Goal: Task Accomplishment & Management: Manage account settings

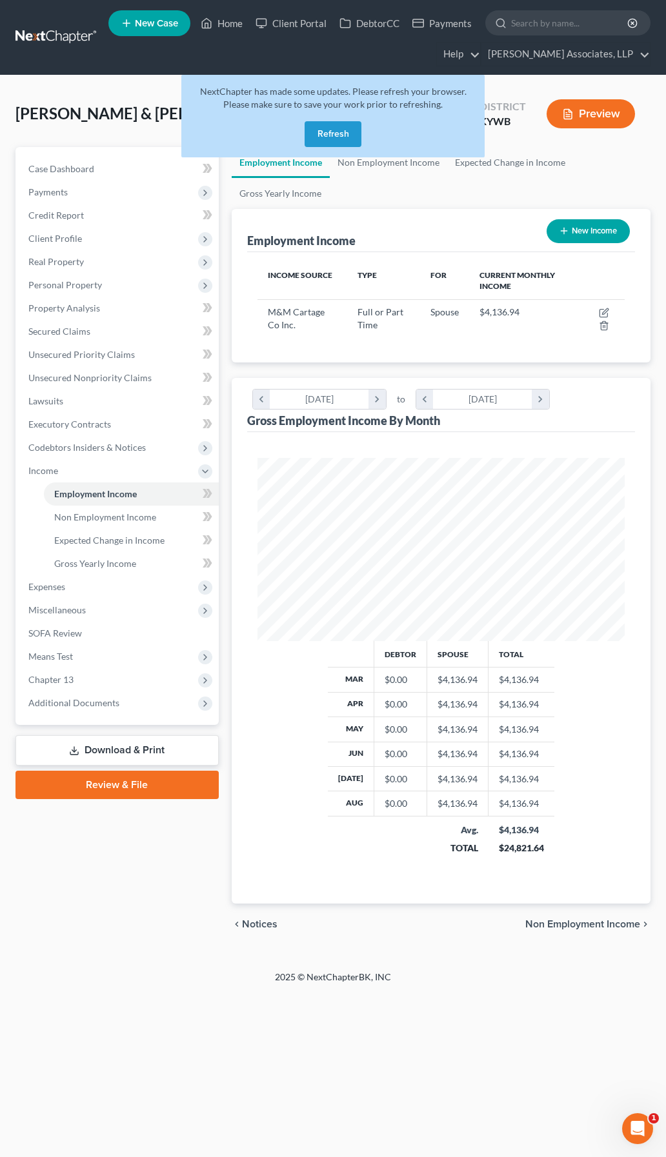
scroll to position [183, 393]
click at [337, 133] on button "Refresh" at bounding box center [332, 134] width 57 height 26
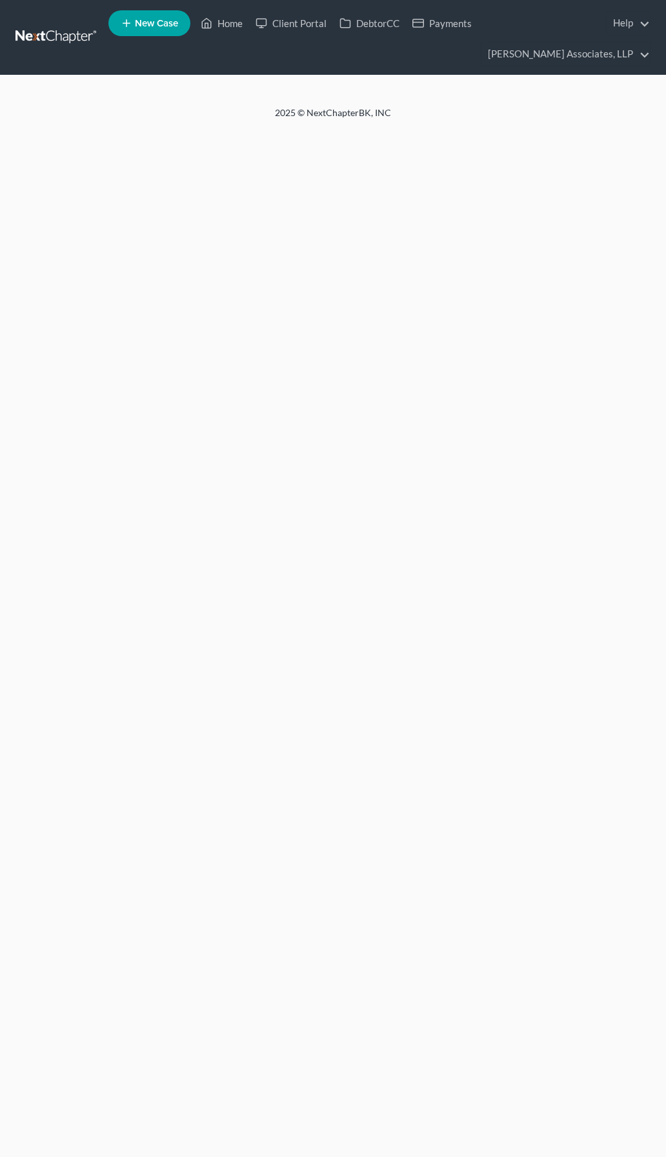
click at [335, 134] on div "Home New Case Client Portal DebtorCC Payments [PERSON_NAME] Associates, LLP [EM…" at bounding box center [333, 578] width 666 height 1157
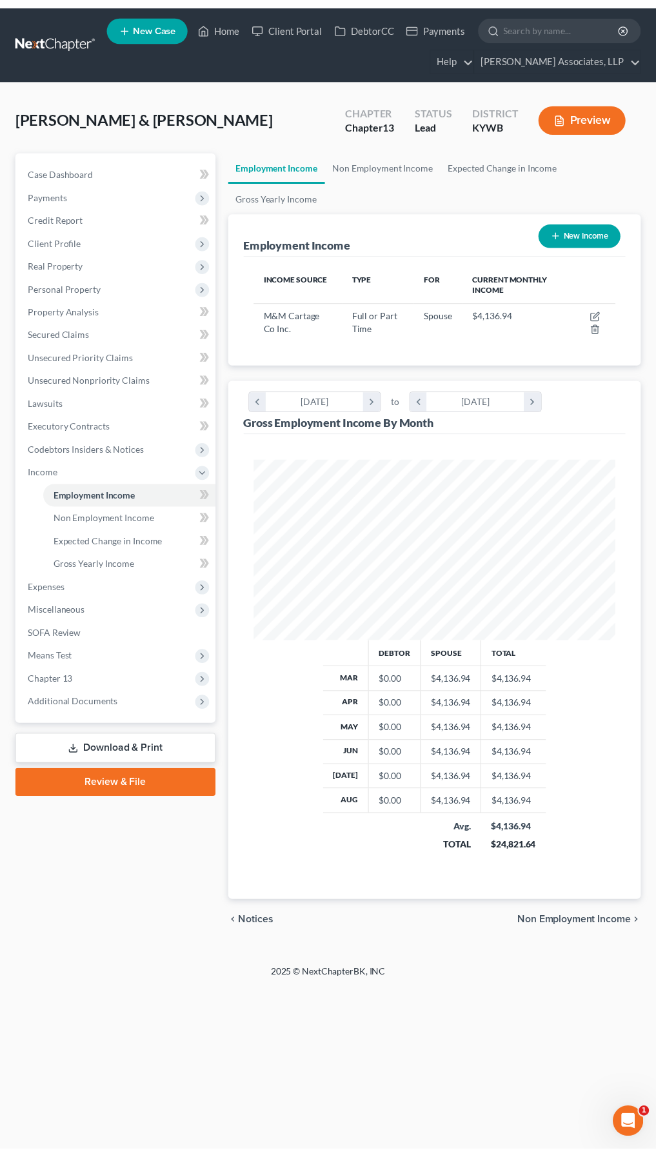
scroll to position [183, 393]
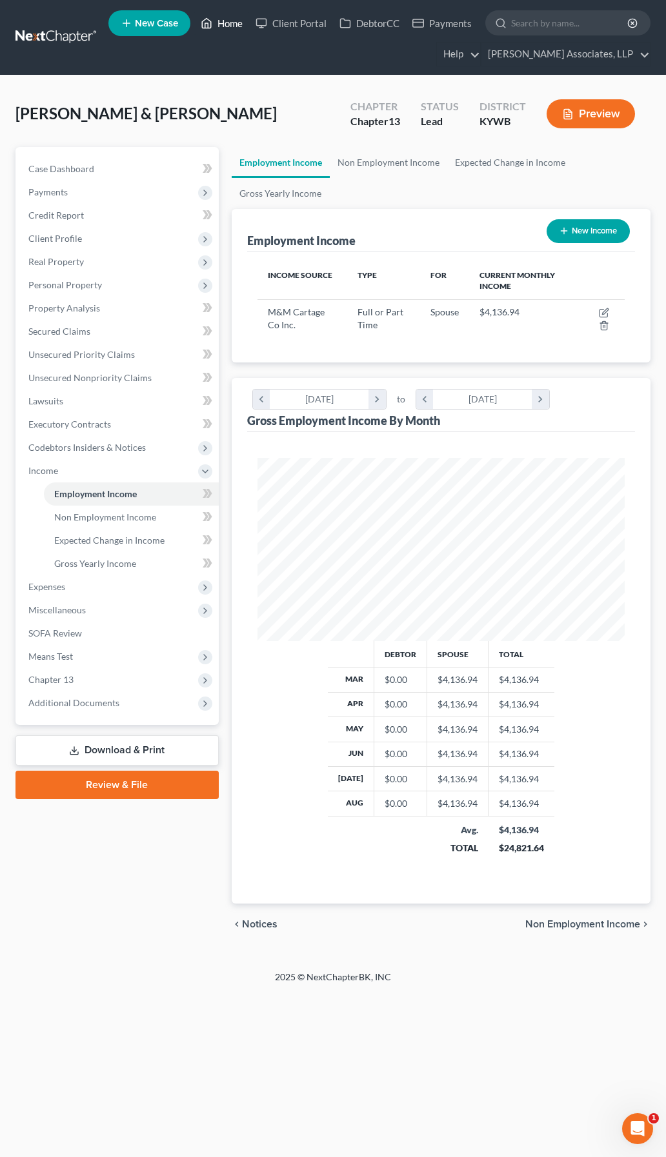
click at [239, 18] on link "Home" at bounding box center [221, 23] width 55 height 23
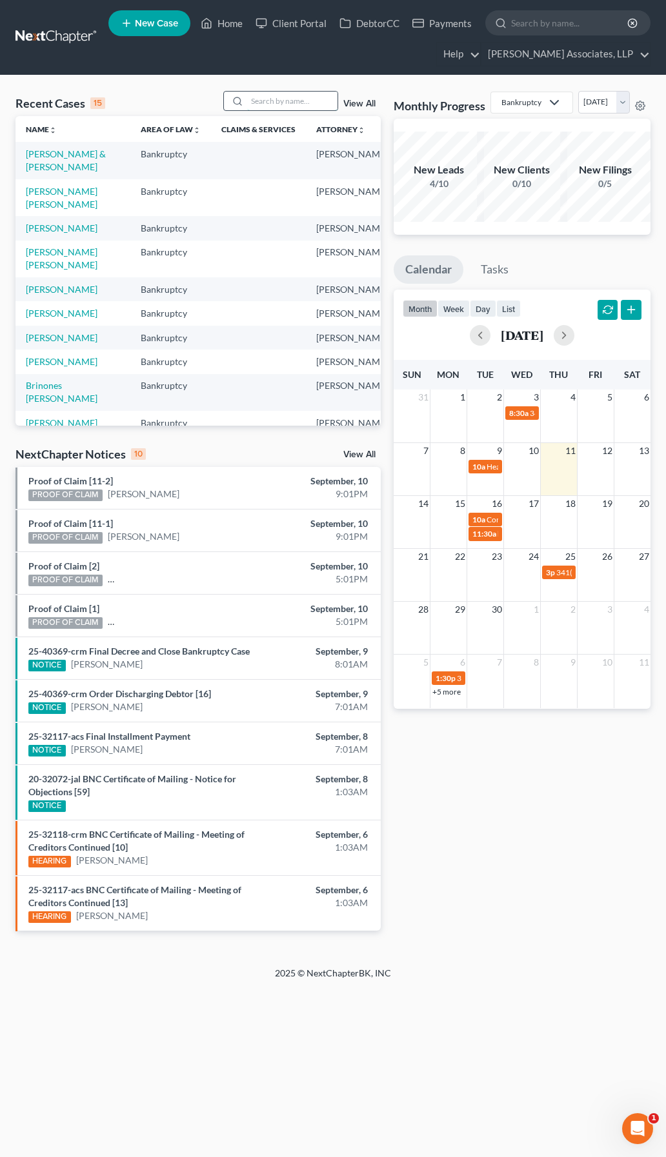
click at [289, 102] on input "search" at bounding box center [292, 101] width 90 height 19
type input "lantrip"
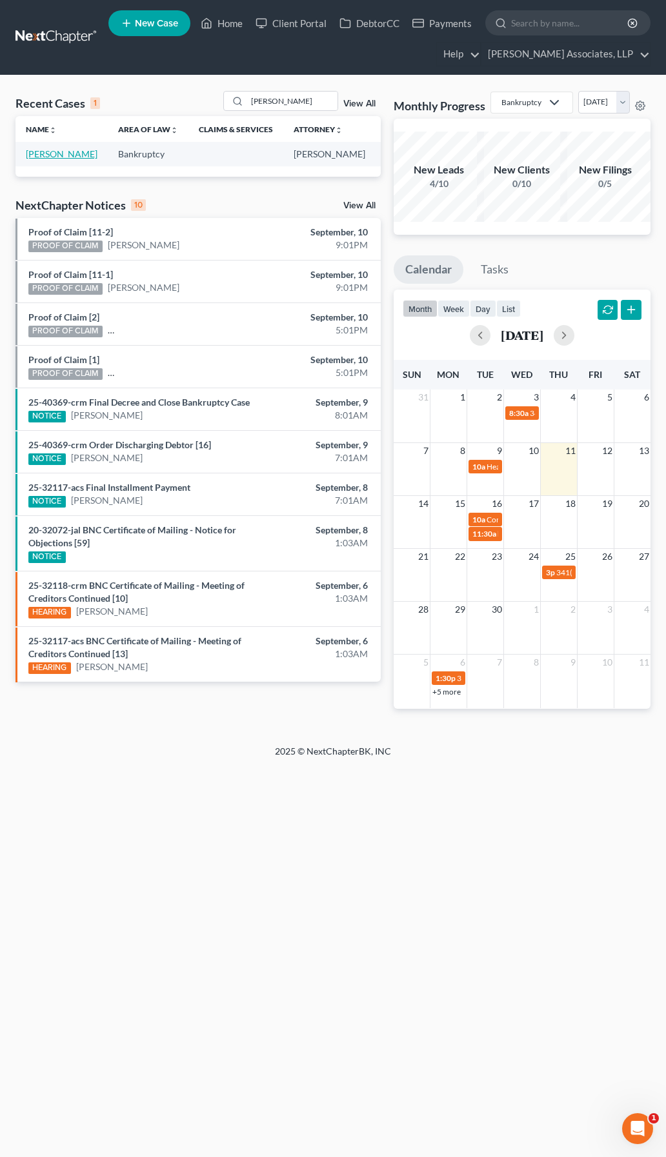
click at [43, 156] on link "Lantrip, Melissa" at bounding box center [62, 153] width 72 height 11
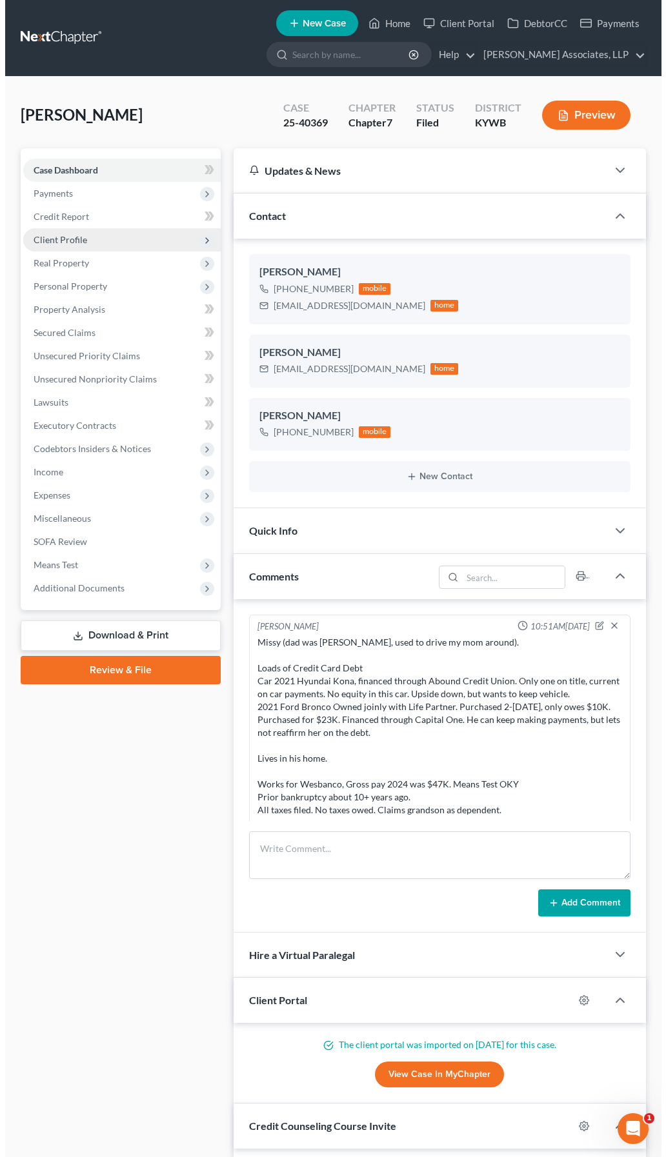
scroll to position [30, 0]
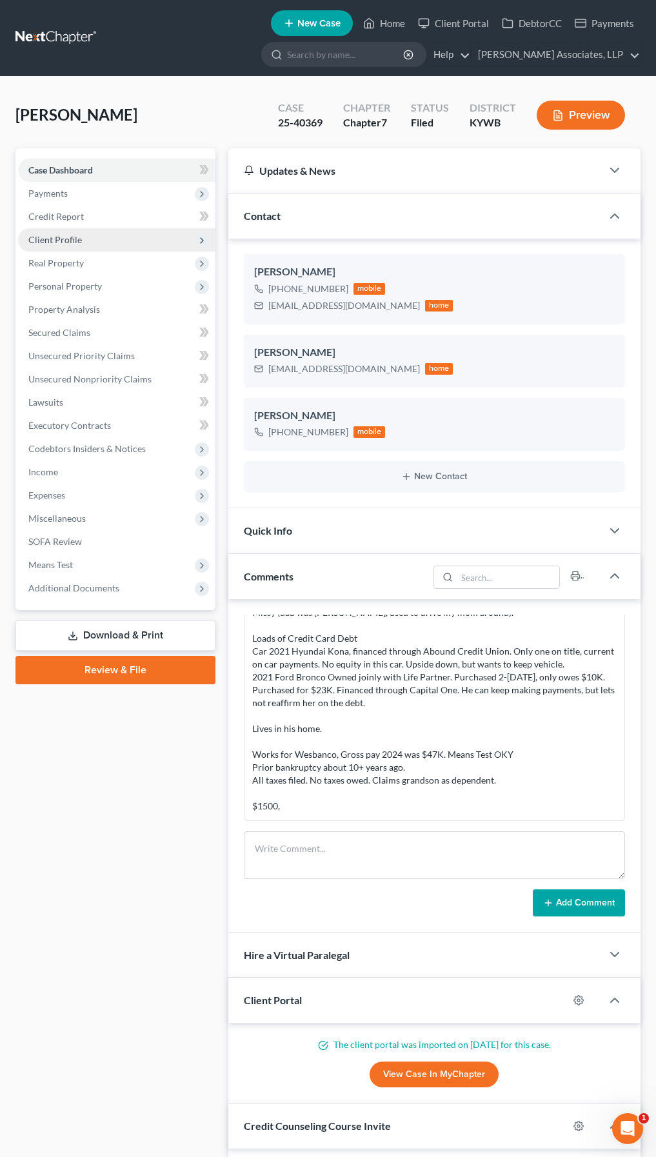
click at [50, 241] on span "Client Profile" at bounding box center [55, 239] width 54 height 11
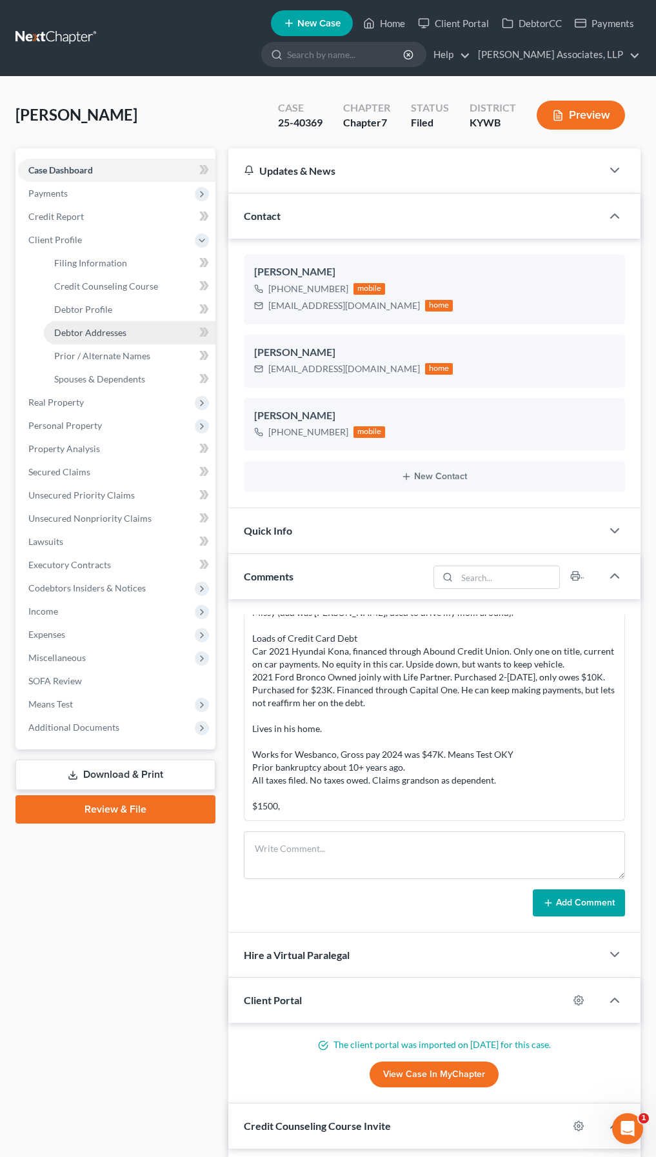
click at [90, 332] on span "Debtor Addresses" at bounding box center [90, 332] width 72 height 11
